Goal: Navigation & Orientation: Find specific page/section

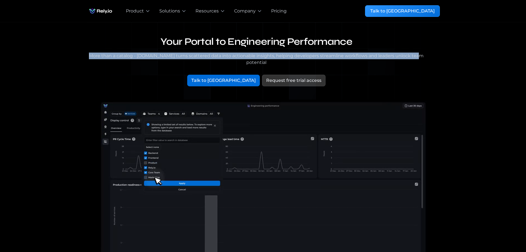
drag, startPoint x: 224, startPoint y: 57, endPoint x: 413, endPoint y: 55, distance: 188.6
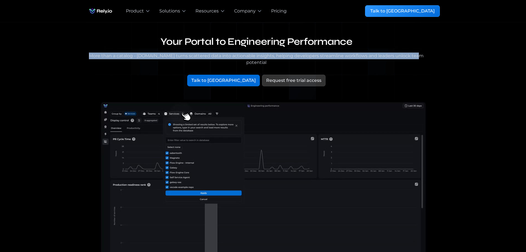
click at [413, 55] on div "More than a catalog - [DOMAIN_NAME] turns scattered data into actionable insigh…" at bounding box center [256, 58] width 340 height 13
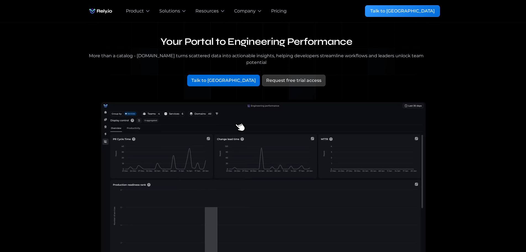
click at [426, 54] on div "More than a catalog - [DOMAIN_NAME] turns scattered data into actionable insigh…" at bounding box center [256, 58] width 340 height 13
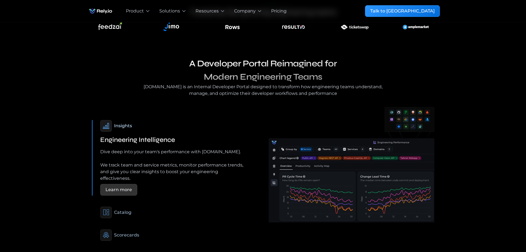
scroll to position [304, 0]
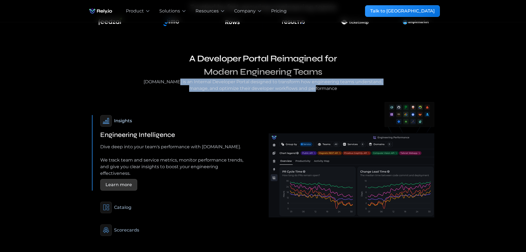
drag, startPoint x: 169, startPoint y: 76, endPoint x: 321, endPoint y: 84, distance: 151.5
click at [321, 84] on div "[DOMAIN_NAME] is an Internal Developer Portal designed to transform how enginee…" at bounding box center [263, 84] width 243 height 13
click at [169, 83] on div "[DOMAIN_NAME] is an Internal Developer Portal designed to transform how enginee…" at bounding box center [263, 84] width 243 height 13
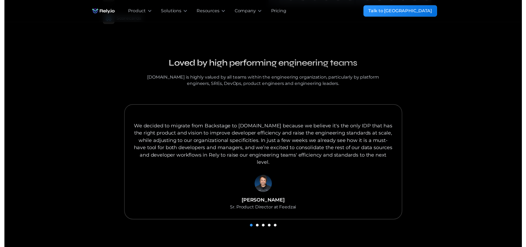
scroll to position [525, 0]
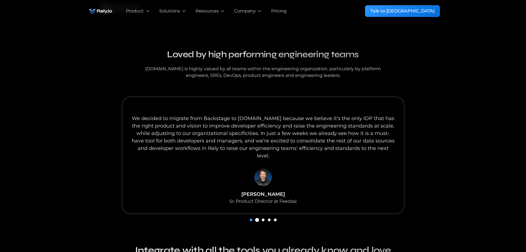
click at [257, 218] on div "Show slide 2 of 5" at bounding box center [257, 219] width 3 height 3
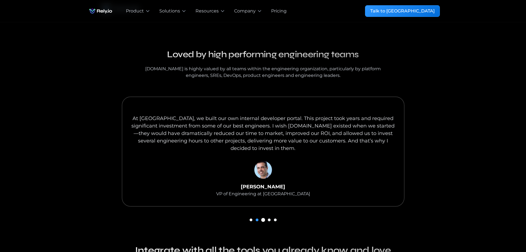
click at [262, 218] on div "Show slide 3 of 5" at bounding box center [263, 219] width 3 height 3
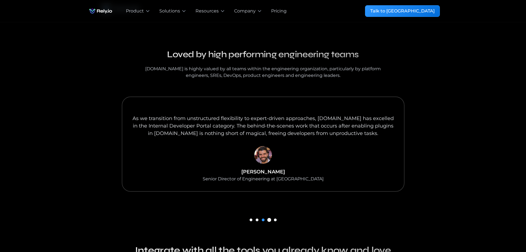
click at [269, 218] on div "Show slide 4 of 5" at bounding box center [269, 219] width 3 height 3
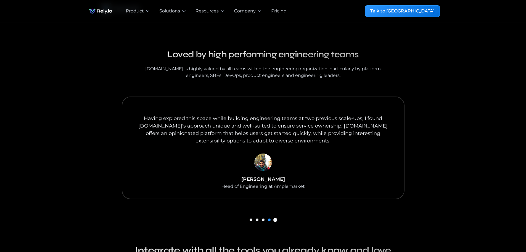
click at [275, 218] on div "Show slide 5 of 5" at bounding box center [275, 219] width 3 height 3
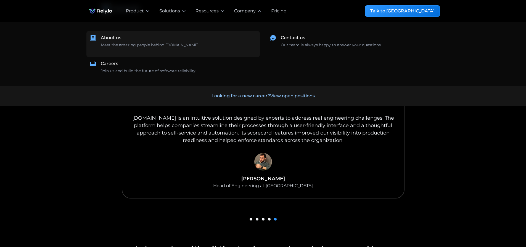
click at [154, 41] on div "About us Meet the amazing people behind [DOMAIN_NAME] ‍" at bounding box center [179, 44] width 156 height 19
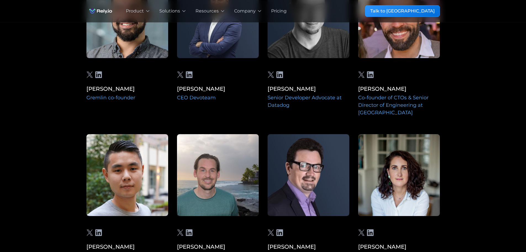
scroll to position [1491, 0]
